Goal: Task Accomplishment & Management: Complete application form

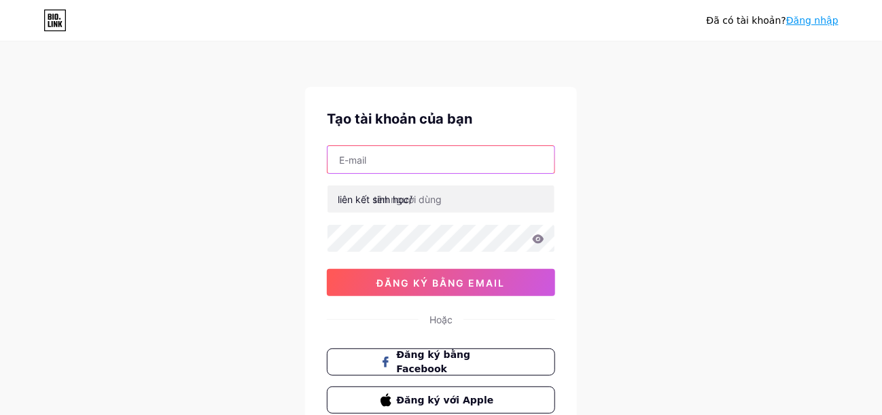
click at [473, 168] on input "text" at bounding box center [441, 159] width 227 height 27
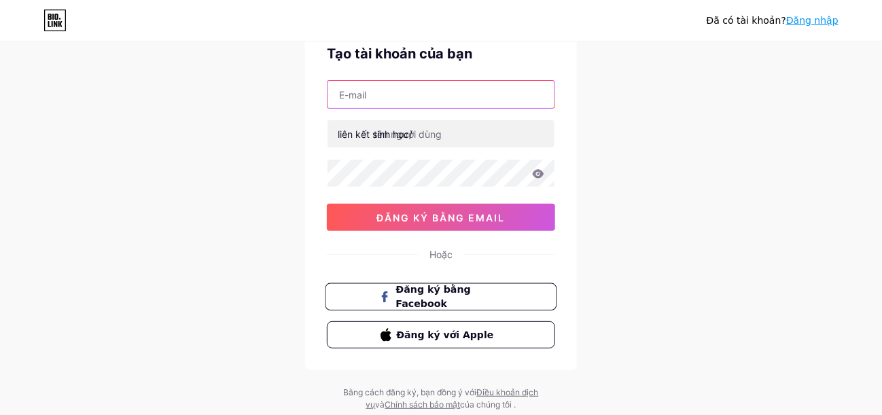
scroll to position [67, 0]
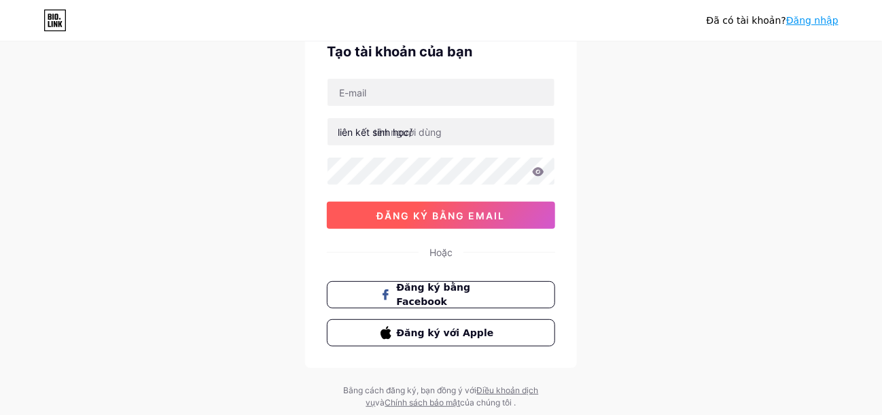
click at [495, 213] on font "đăng ký bằng email" at bounding box center [441, 216] width 128 height 12
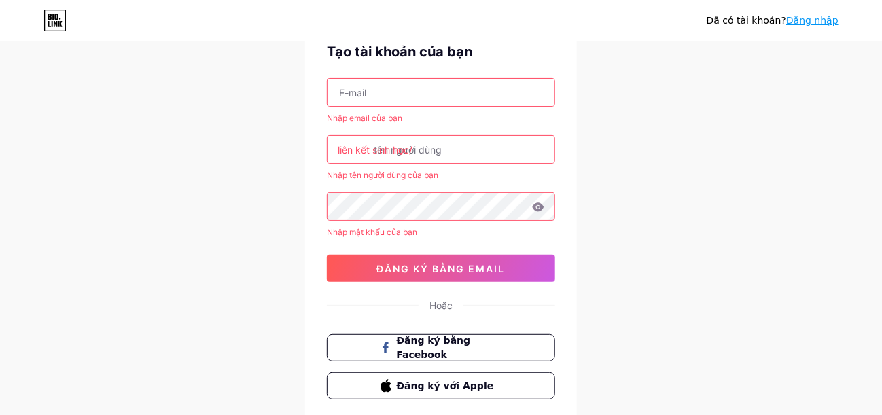
click at [449, 124] on div "Nhập email của bạn liên kết sinh học/ Nhập tên người [PERSON_NAME] bạn Nhập mật…" at bounding box center [441, 180] width 228 height 204
click at [443, 139] on input "text" at bounding box center [441, 149] width 227 height 27
click at [447, 146] on input "text" at bounding box center [441, 149] width 227 height 27
click at [451, 88] on input "text" at bounding box center [441, 92] width 227 height 27
type input "[EMAIL_ADDRESS][DOMAIN_NAME]"
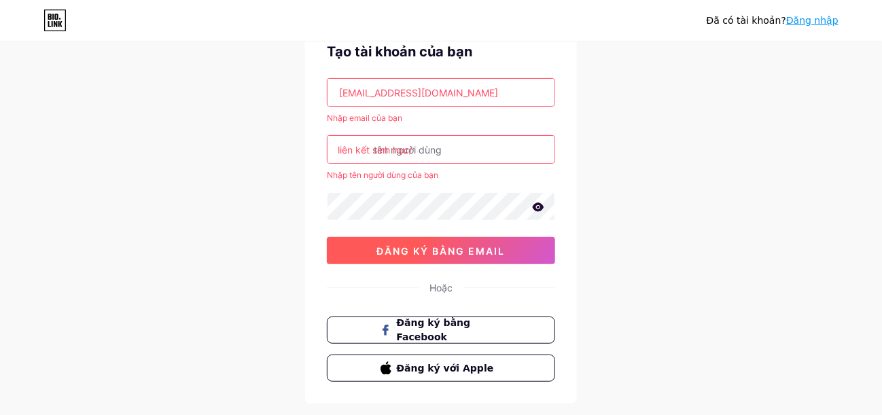
click at [506, 247] on button "đăng ký bằng email" at bounding box center [441, 250] width 228 height 27
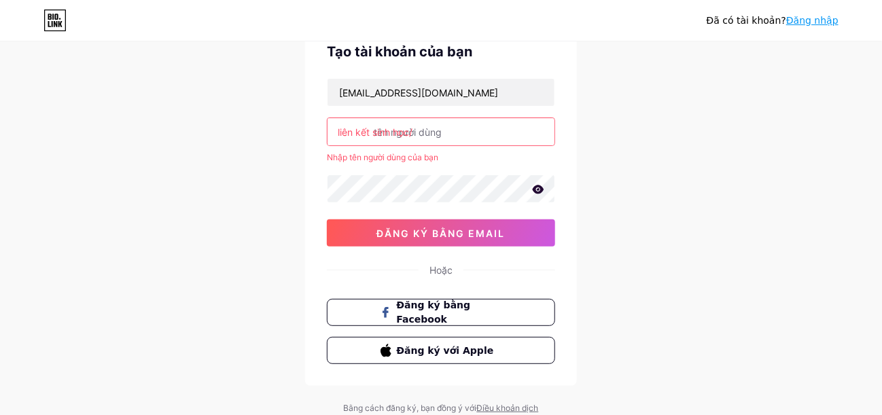
click at [473, 125] on input "text" at bounding box center [441, 131] width 227 height 27
click at [465, 132] on input "text" at bounding box center [441, 131] width 227 height 27
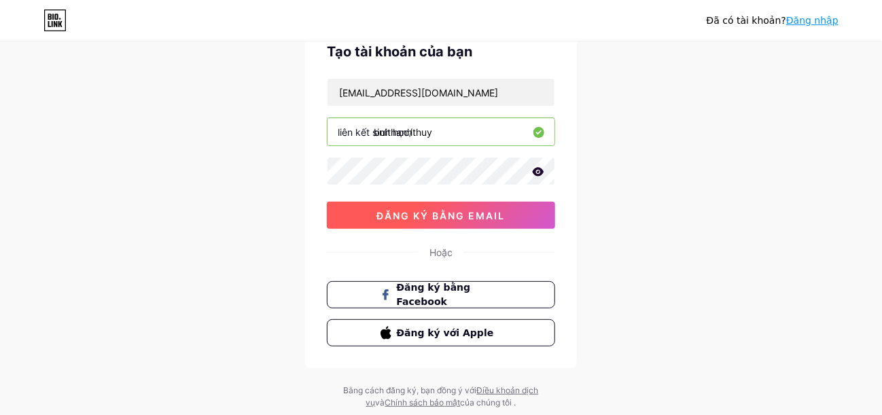
type input "buithanhthuy"
click at [461, 210] on font "đăng ký bằng email" at bounding box center [441, 216] width 128 height 12
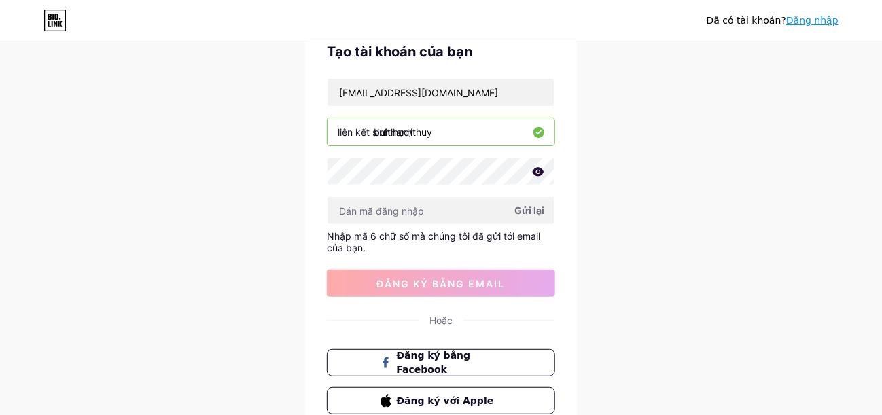
click at [532, 211] on font "Gửi lại" at bounding box center [530, 211] width 30 height 12
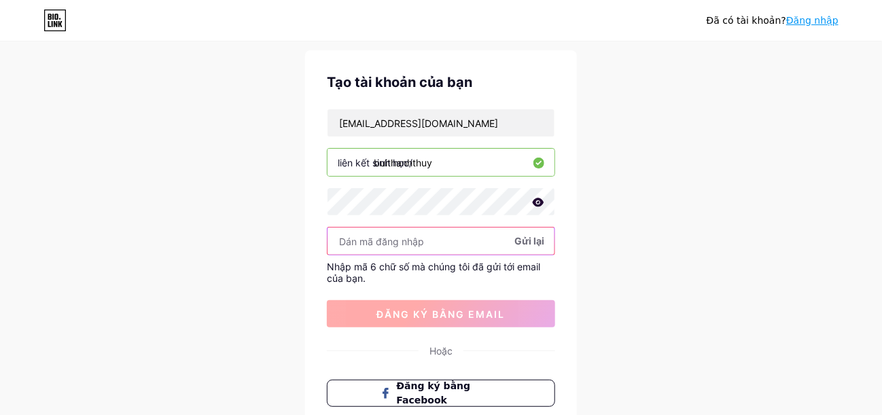
scroll to position [35, 0]
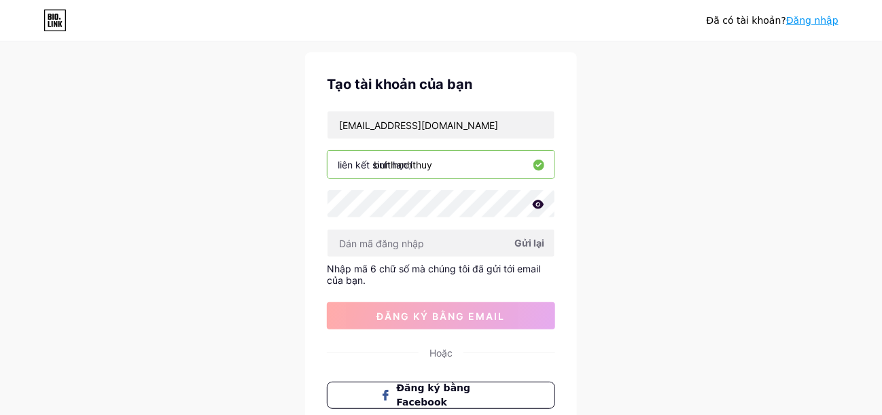
click at [540, 203] on icon at bounding box center [538, 205] width 12 height 10
click at [0, 0] on icon at bounding box center [0, 0] width 0 height 0
click at [540, 203] on icon at bounding box center [538, 205] width 12 height 10
click at [458, 236] on input "text" at bounding box center [441, 243] width 227 height 27
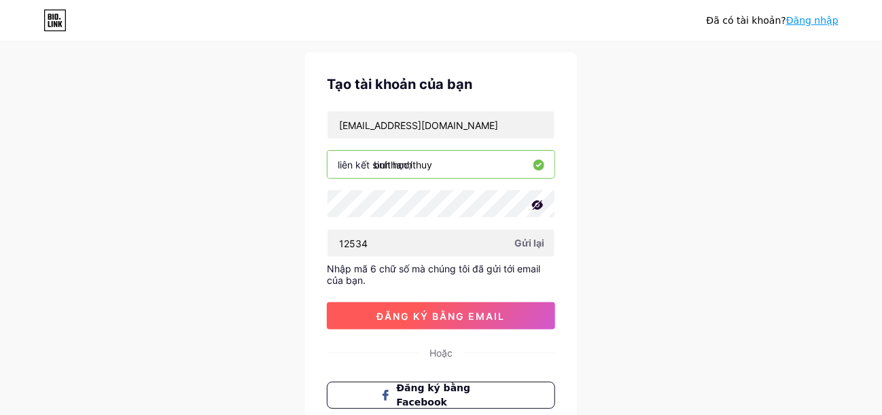
drag, startPoint x: 463, startPoint y: 305, endPoint x: 468, endPoint y: 311, distance: 8.2
click at [464, 307] on button "đăng ký bằng email" at bounding box center [441, 316] width 228 height 27
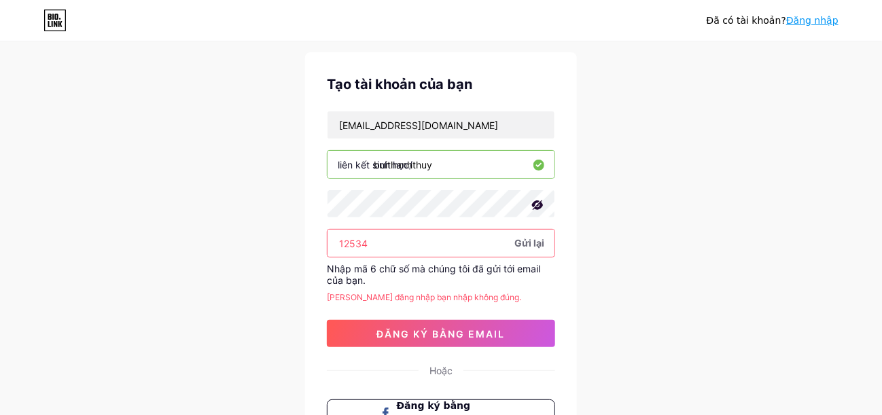
click at [528, 241] on font "Gửi lại" at bounding box center [530, 243] width 30 height 12
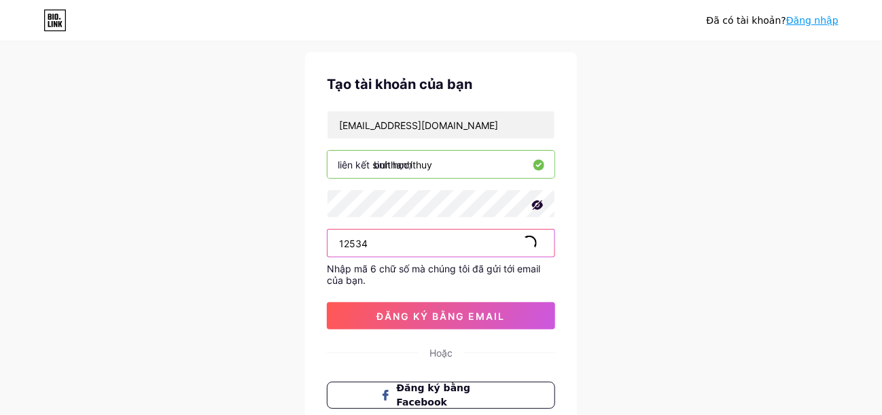
click at [401, 245] on input "12534" at bounding box center [441, 243] width 227 height 27
type input "1"
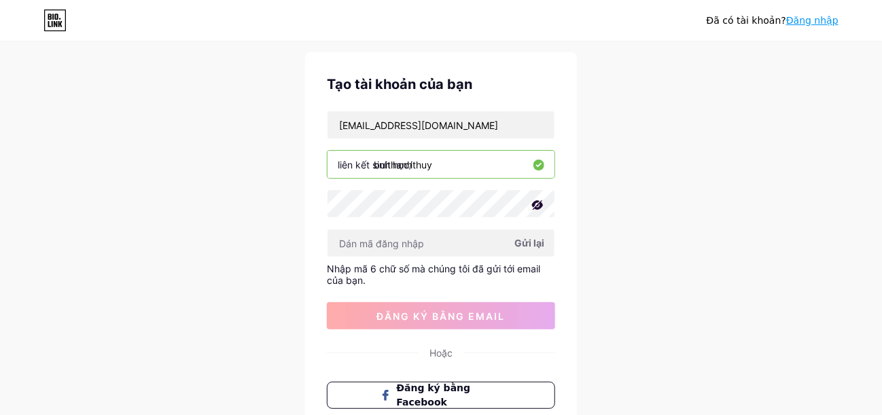
click at [477, 162] on input "buithanhthuy" at bounding box center [441, 164] width 227 height 27
click at [460, 260] on div "[EMAIL_ADDRESS][DOMAIN_NAME] liên kết sinh học/ [PERSON_NAME] lại Nhập mã 6 chữ…" at bounding box center [441, 220] width 228 height 219
click at [461, 246] on input "text" at bounding box center [441, 243] width 227 height 27
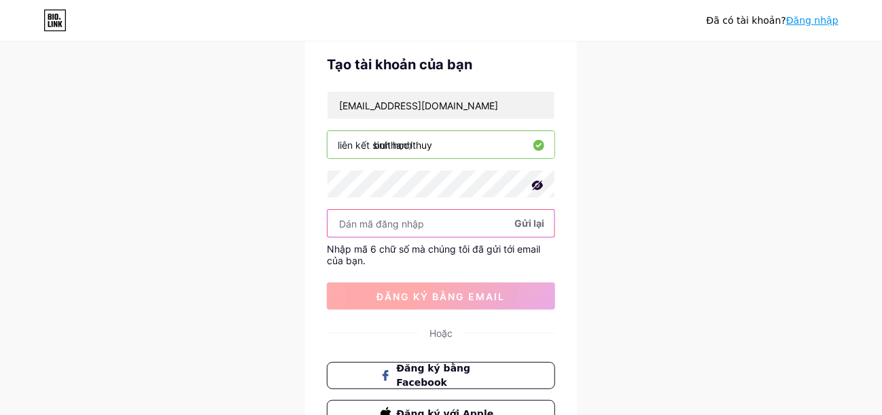
scroll to position [0, 0]
